Goal: Communication & Community: Connect with others

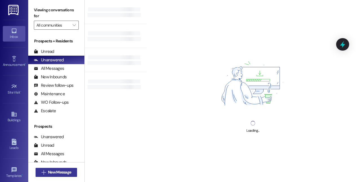
click at [54, 171] on span "New Message" at bounding box center [59, 172] width 23 height 6
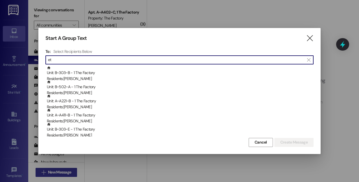
type input "e"
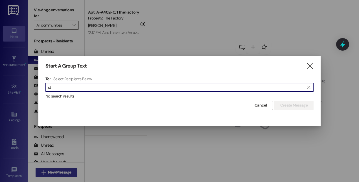
type input "s"
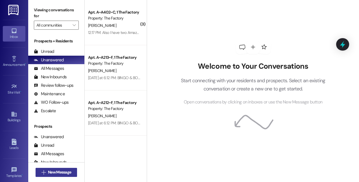
click at [57, 171] on span "New Message" at bounding box center [59, 172] width 23 height 6
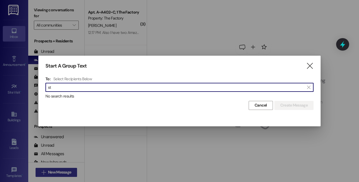
type input "s"
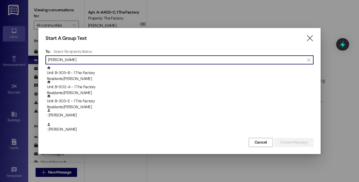
type input "[PERSON_NAME]"
